Goal: Task Accomplishment & Management: Manage account settings

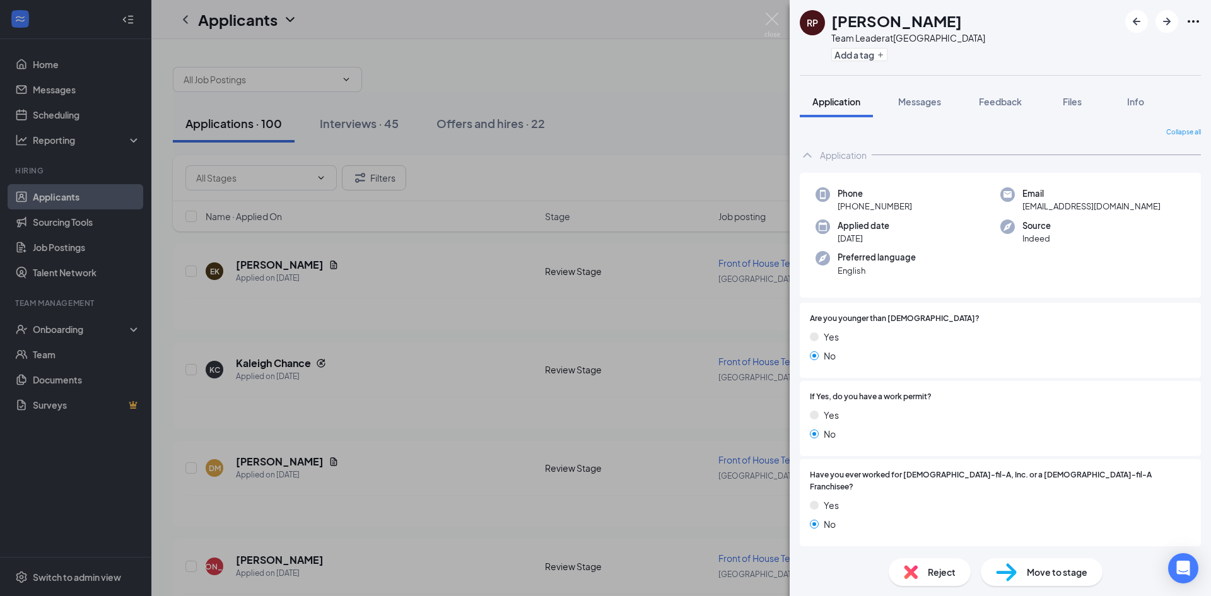
click at [657, 61] on div "RP [PERSON_NAME] Team Leader at [GEOGRAPHIC_DATA] Add a tag Application Message…" at bounding box center [605, 298] width 1211 height 596
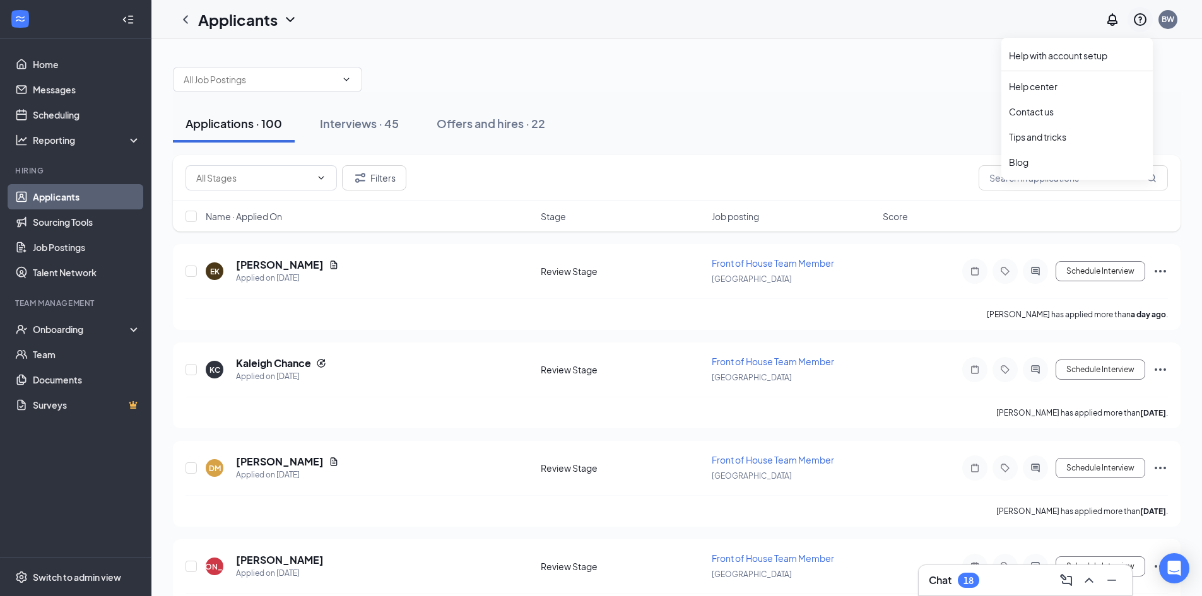
click at [1150, 16] on div at bounding box center [1139, 19] width 25 height 25
click at [1103, 113] on link "Account settings" at bounding box center [1104, 111] width 136 height 13
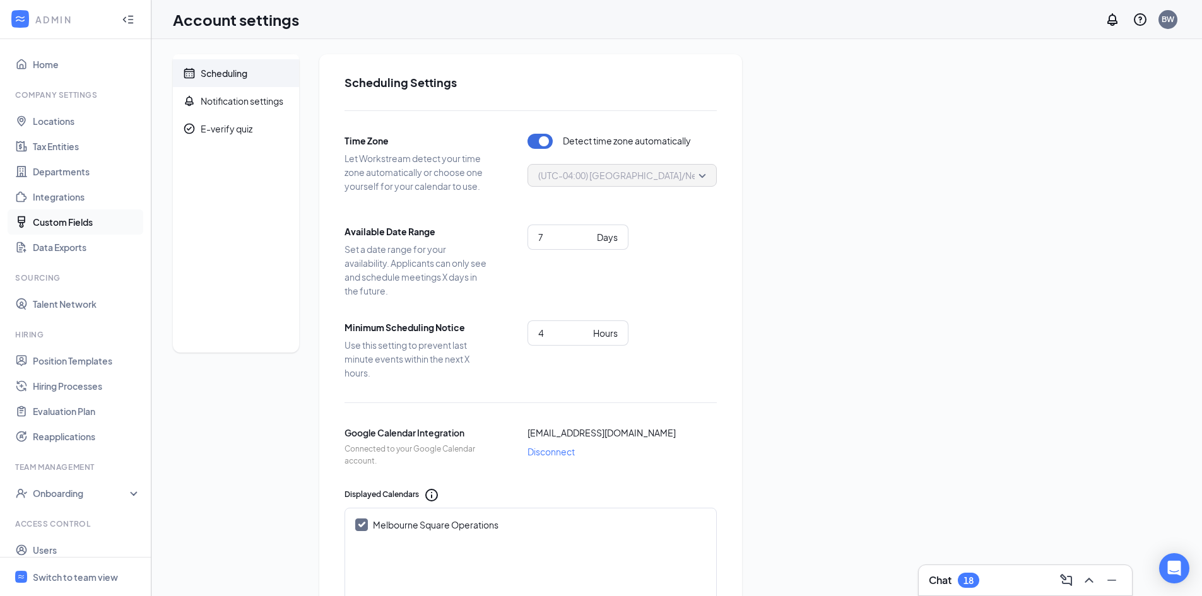
scroll to position [36, 0]
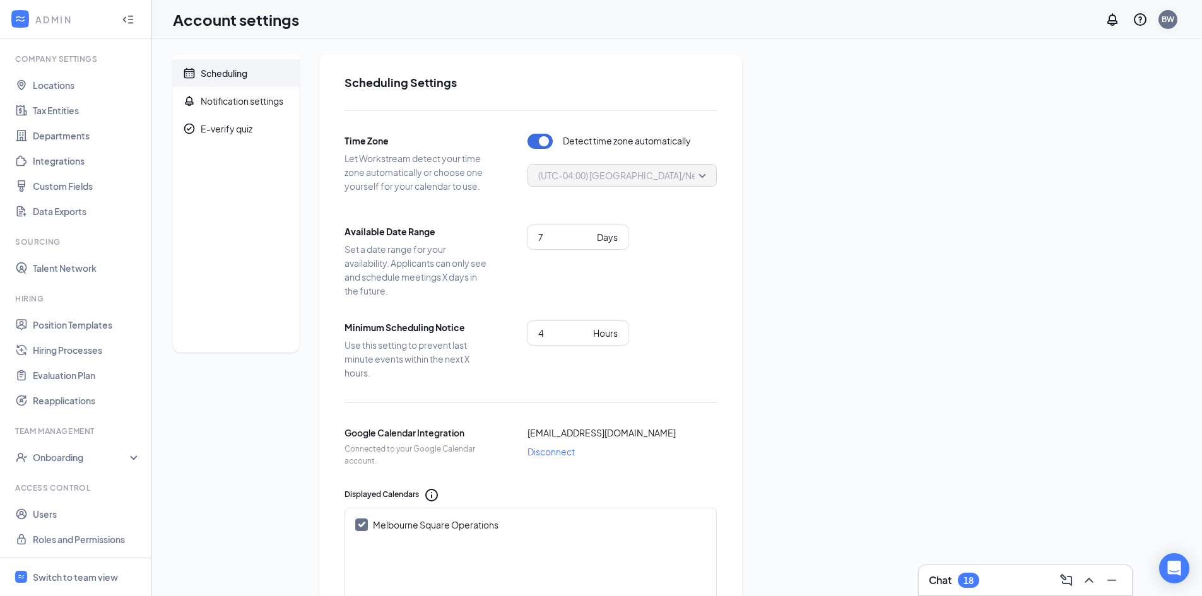
click at [1166, 20] on div "BW" at bounding box center [1167, 19] width 13 height 11
click at [1055, 91] on link "My profile" at bounding box center [1104, 86] width 136 height 13
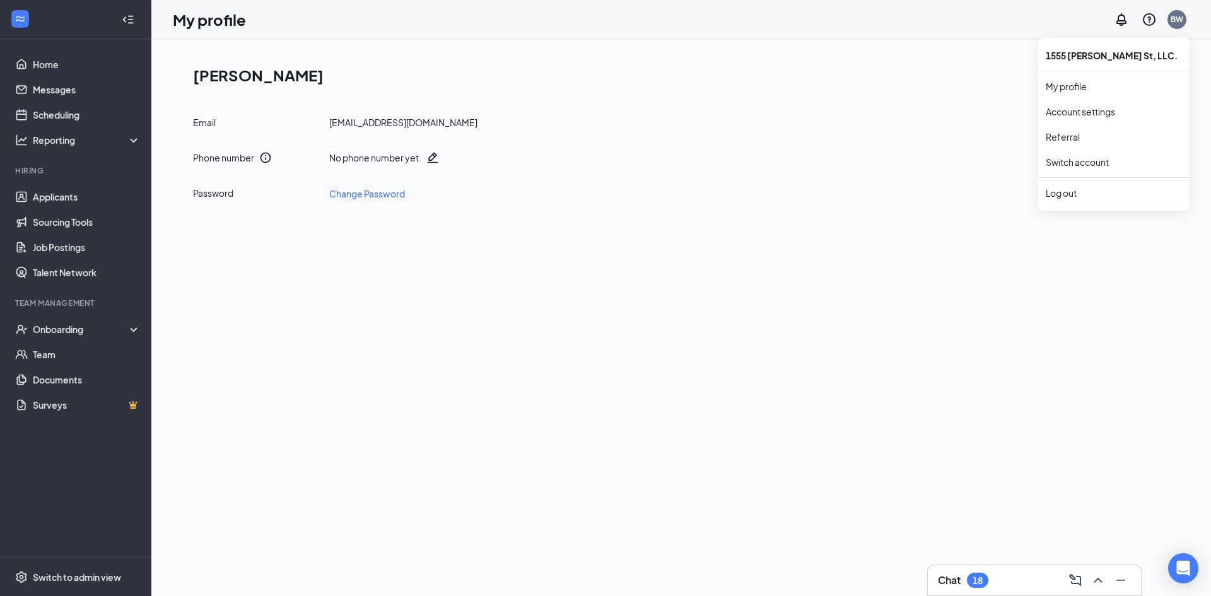
click at [1173, 20] on div "BW" at bounding box center [1177, 19] width 13 height 11
click at [1100, 117] on link "Account settings" at bounding box center [1114, 111] width 136 height 13
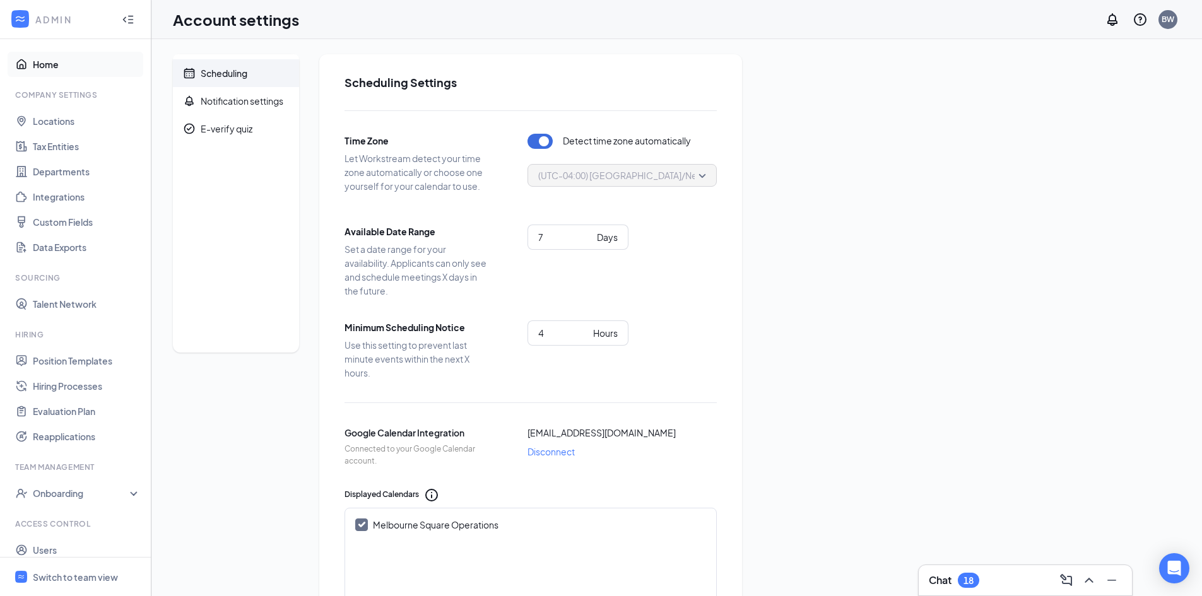
click at [35, 67] on link "Home" at bounding box center [87, 64] width 108 height 25
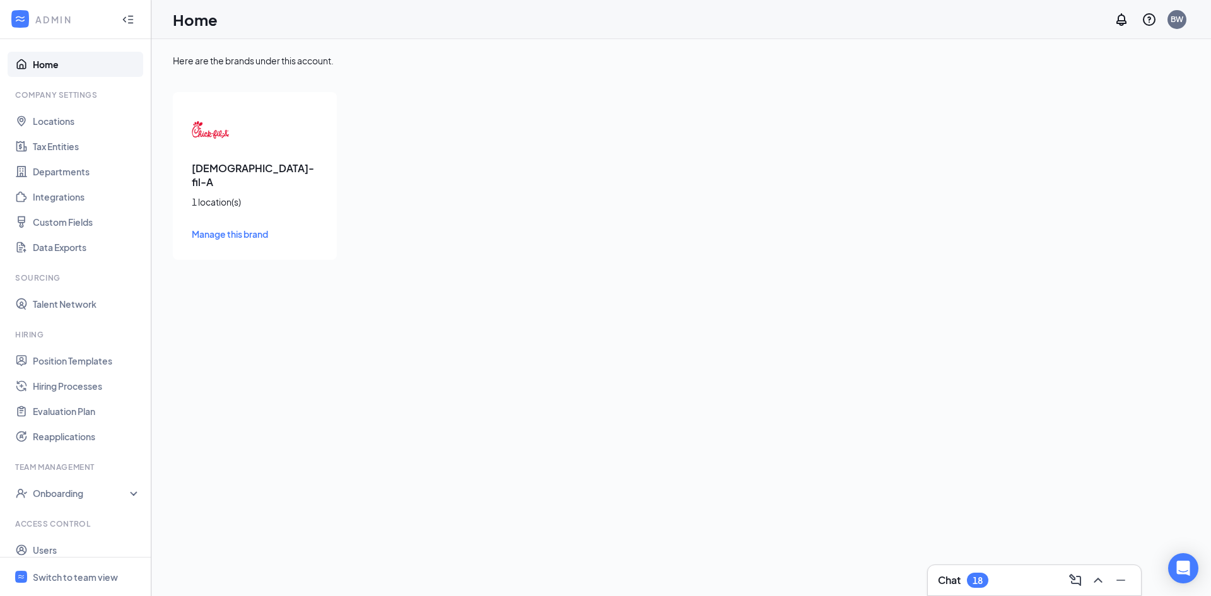
click at [215, 228] on span "Manage this brand" at bounding box center [230, 233] width 76 height 11
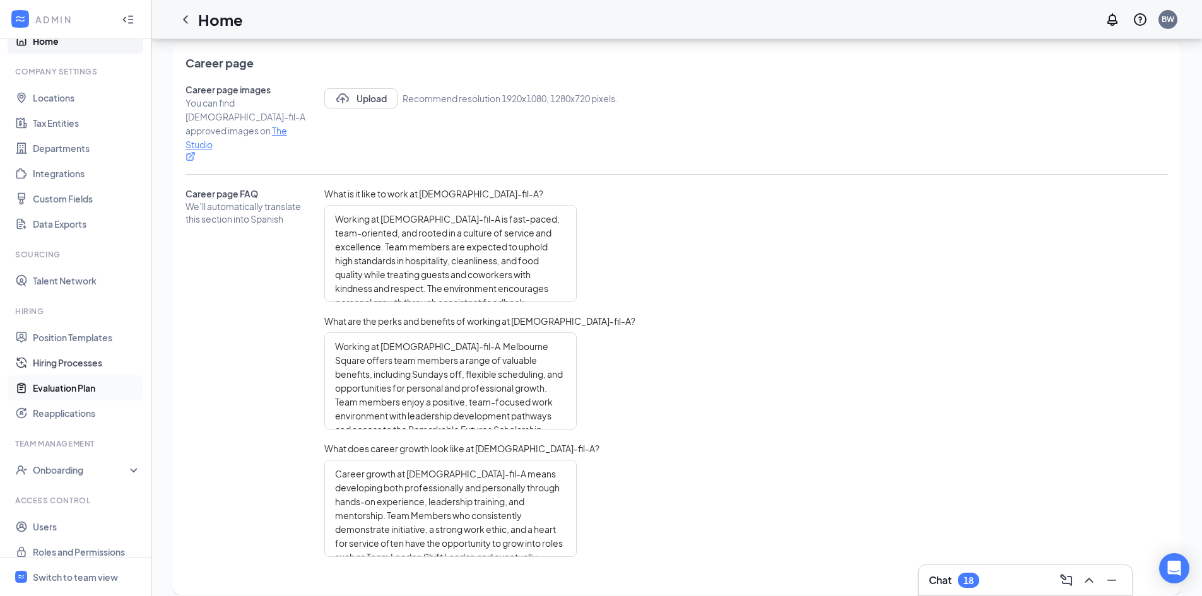
scroll to position [36, 0]
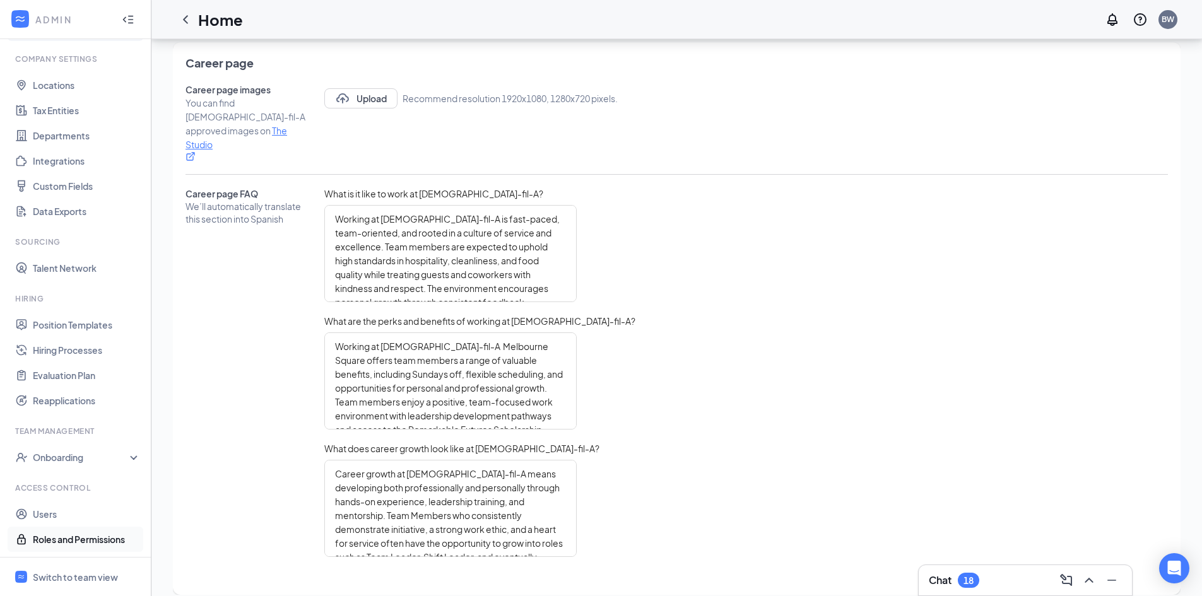
click at [97, 536] on link "Roles and Permissions" at bounding box center [87, 539] width 108 height 25
type textarea "Working at [DEMOGRAPHIC_DATA]-fil-A Melbourne Square offers team members a rang…"
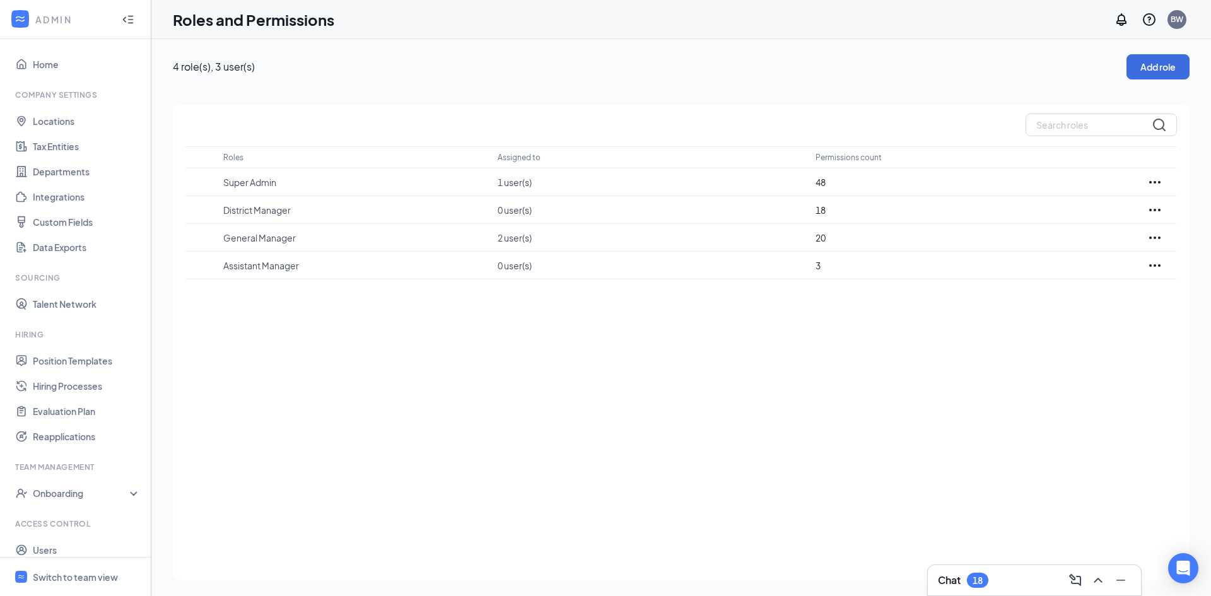
scroll to position [36, 0]
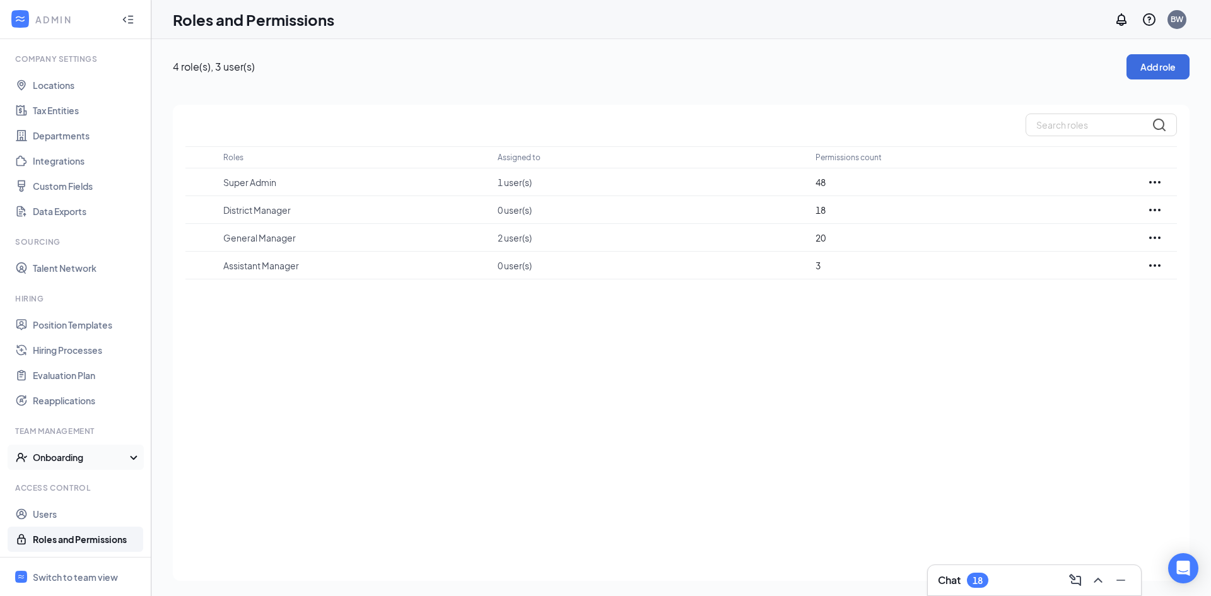
click at [124, 455] on div "Onboarding" at bounding box center [75, 457] width 151 height 25
click at [126, 456] on div "Onboarding" at bounding box center [75, 457] width 151 height 25
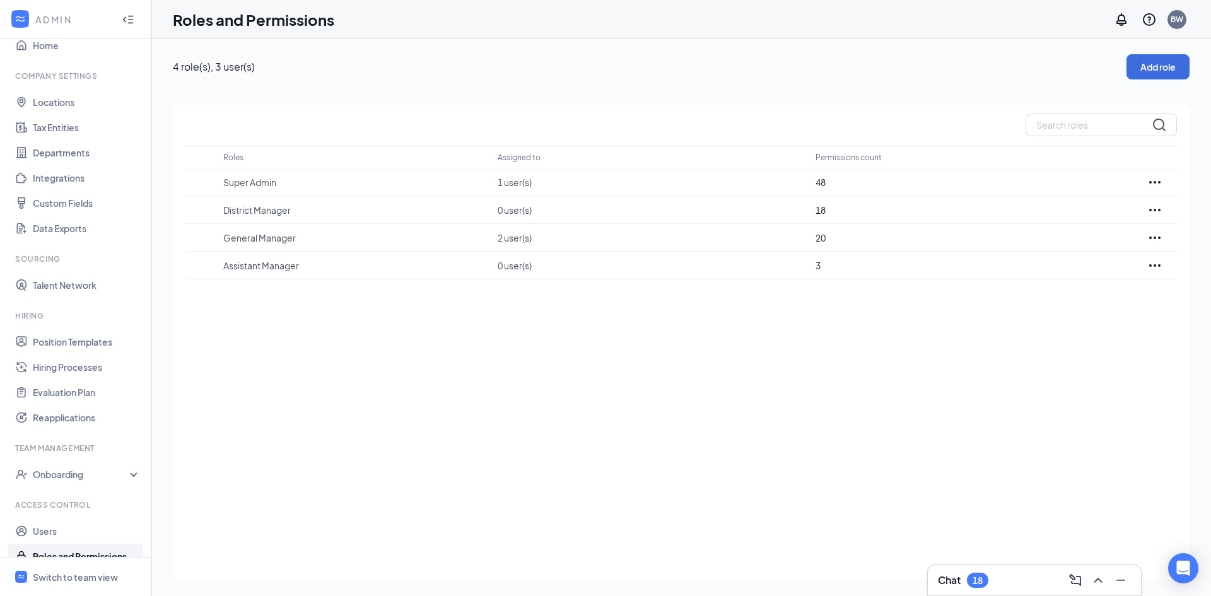
scroll to position [0, 0]
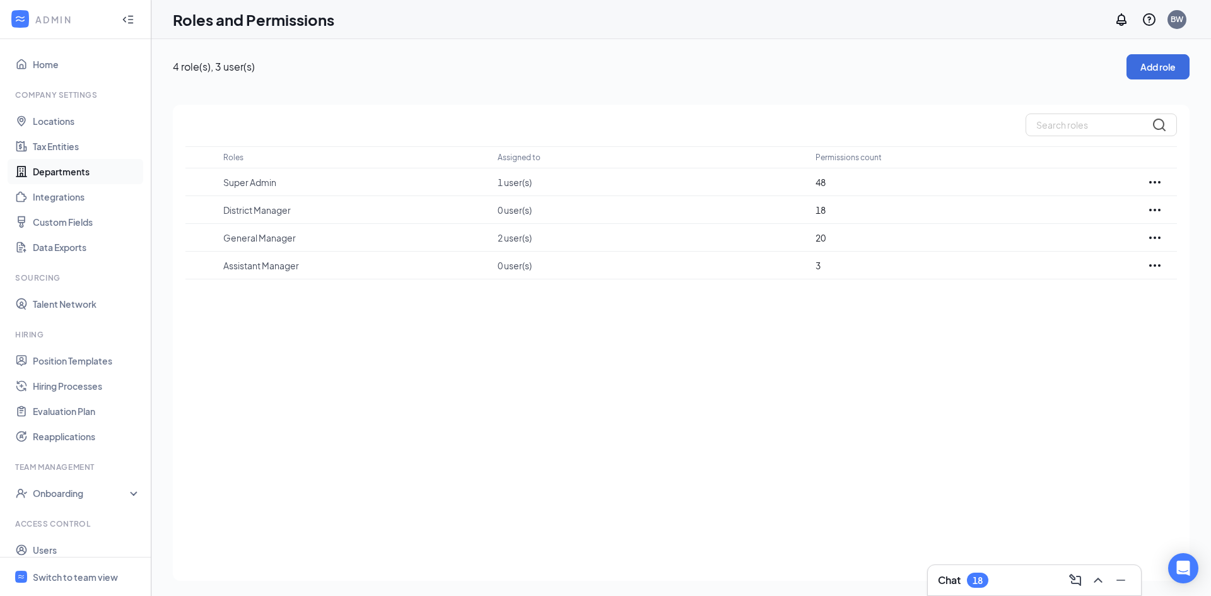
click at [62, 175] on link "Departments" at bounding box center [87, 171] width 108 height 25
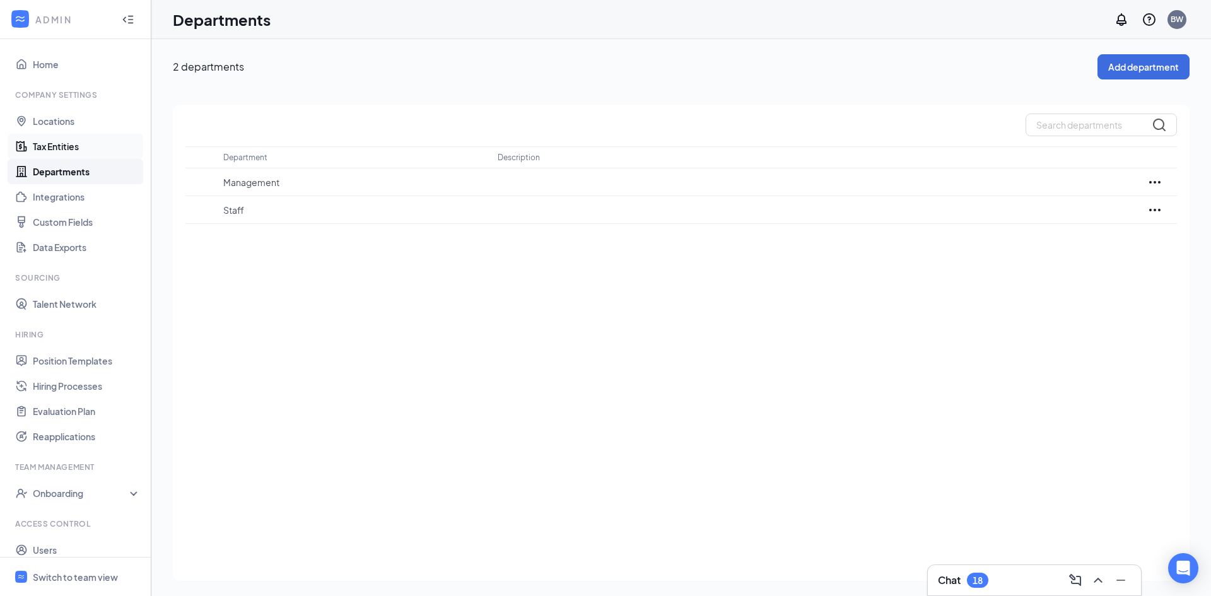
click at [46, 143] on link "Tax Entities" at bounding box center [87, 146] width 108 height 25
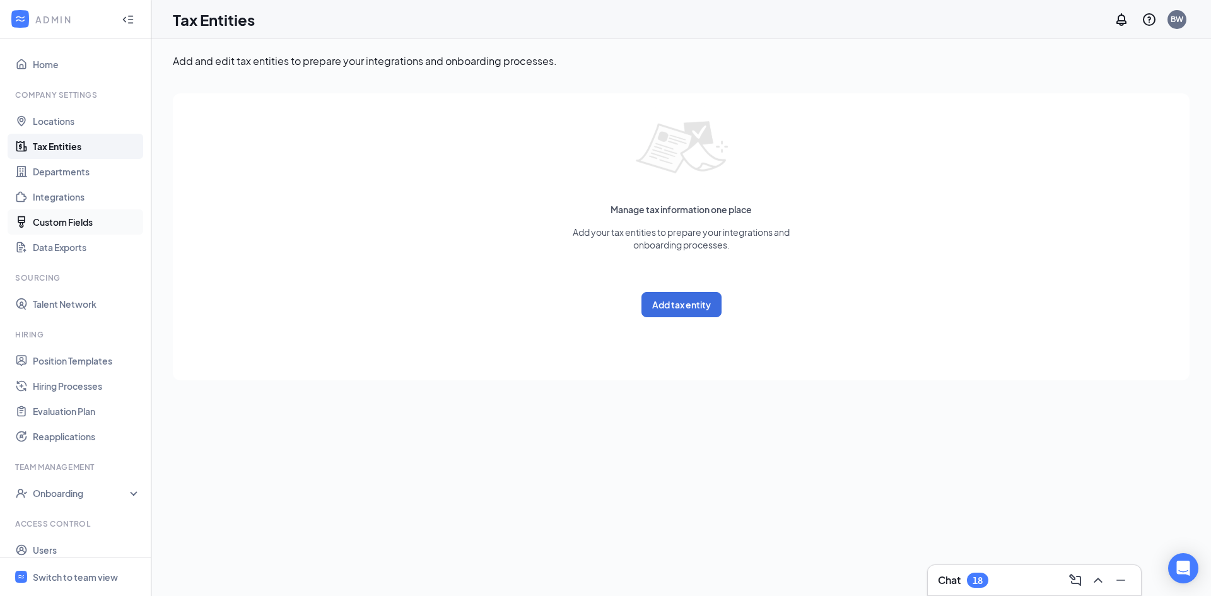
click at [85, 220] on link "Custom Fields" at bounding box center [87, 221] width 108 height 25
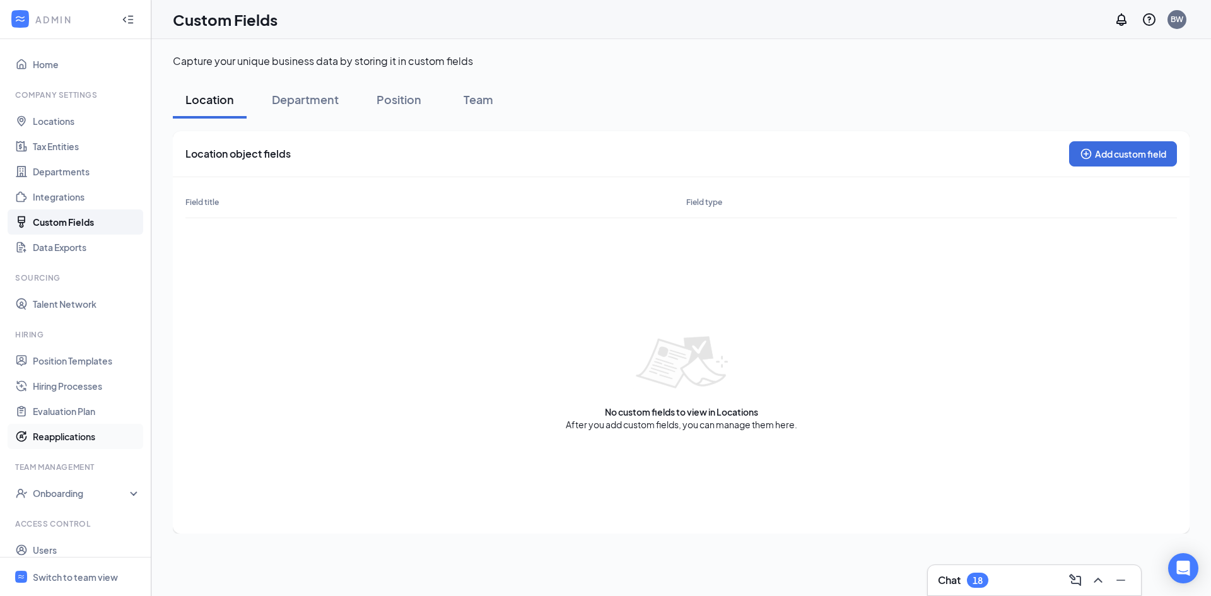
click at [94, 442] on link "Reapplications" at bounding box center [87, 436] width 108 height 25
